Goal: Information Seeking & Learning: Find specific fact

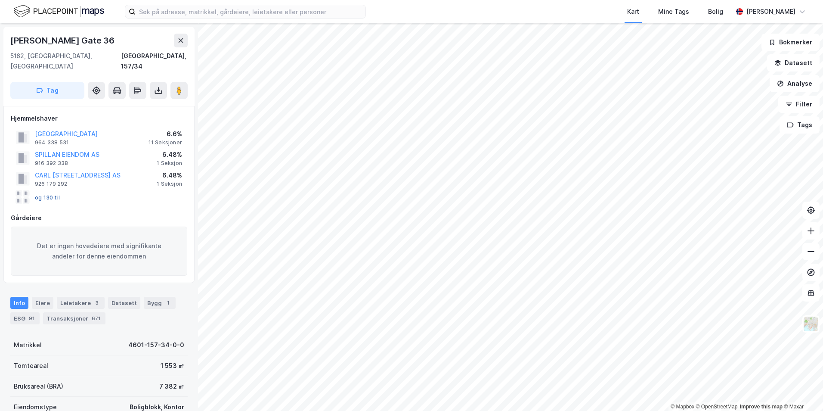
click at [0, 0] on button "og 130 til" at bounding box center [0, 0] width 0 height 0
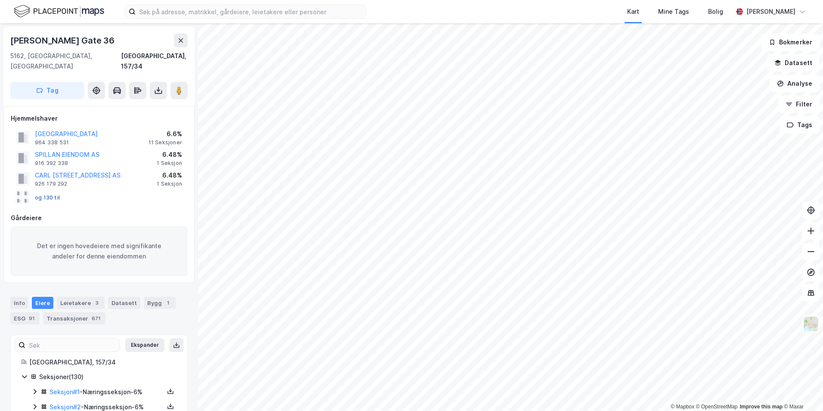
click at [0, 0] on button "og 130 til" at bounding box center [0, 0] width 0 height 0
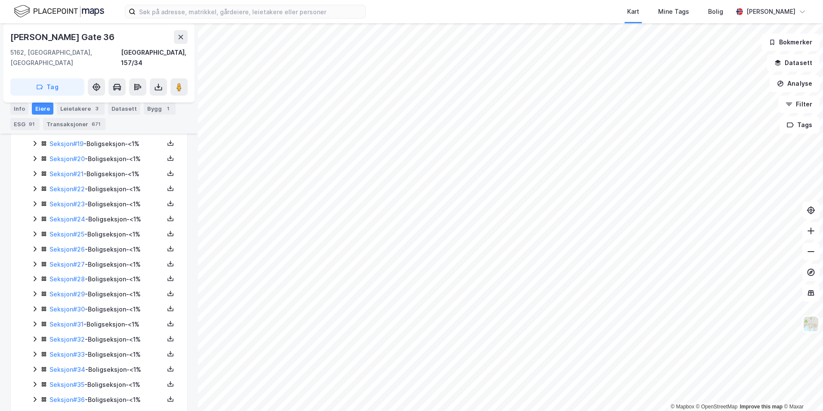
scroll to position [684, 0]
